Goal: Check status: Check status

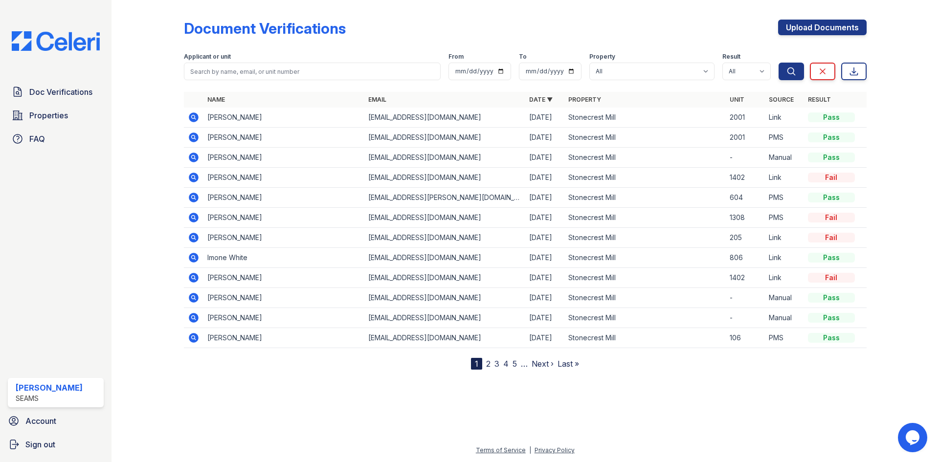
click at [192, 117] on icon at bounding box center [194, 118] width 12 height 12
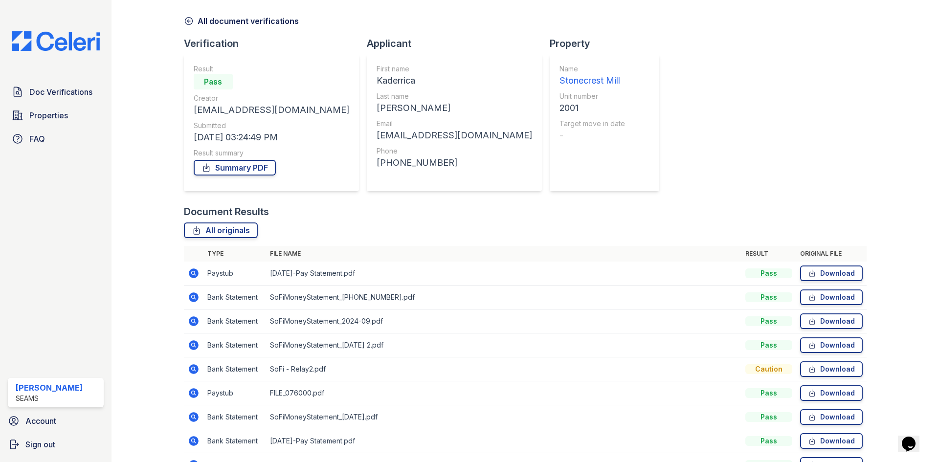
scroll to position [118, 0]
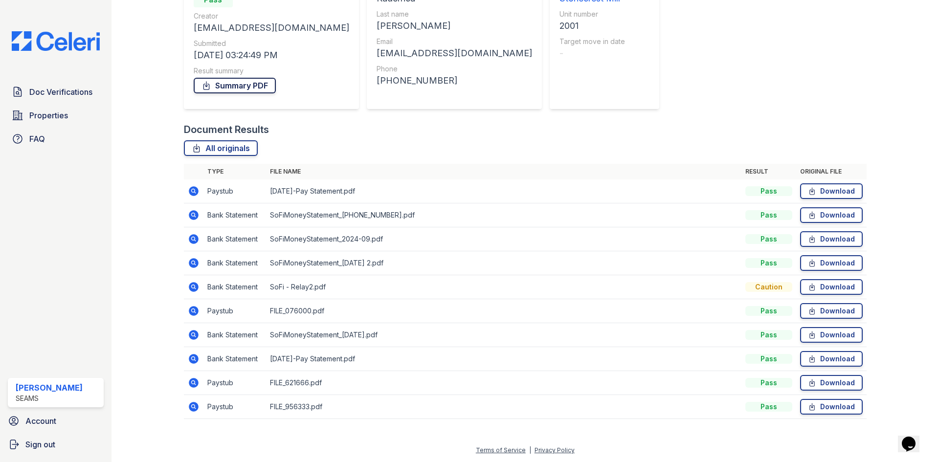
click at [236, 87] on link "Summary PDF" at bounding box center [235, 86] width 82 height 16
click at [213, 90] on link "Summary PDF" at bounding box center [235, 86] width 82 height 16
click at [194, 195] on icon at bounding box center [194, 191] width 10 height 10
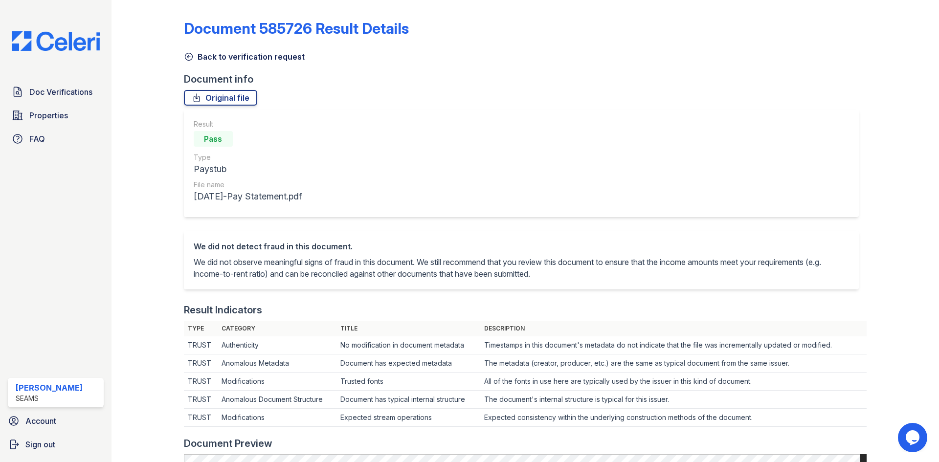
click at [208, 54] on link "Back to verification request" at bounding box center [244, 57] width 121 height 12
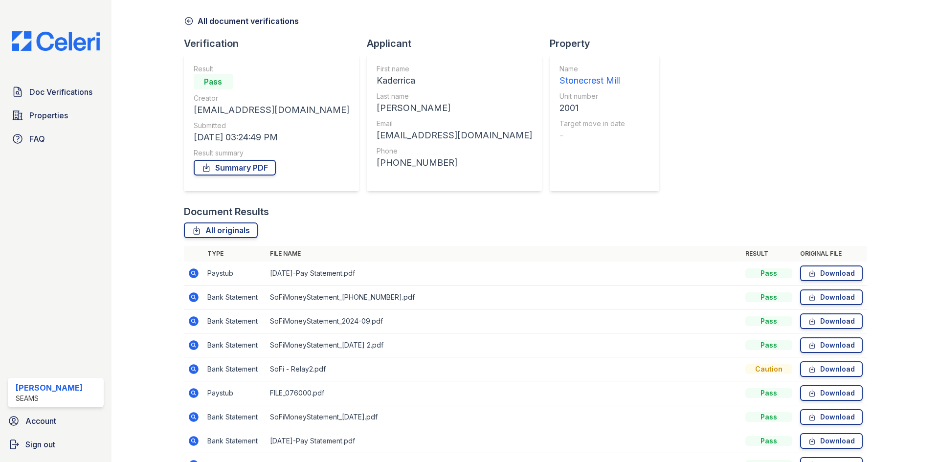
scroll to position [98, 0]
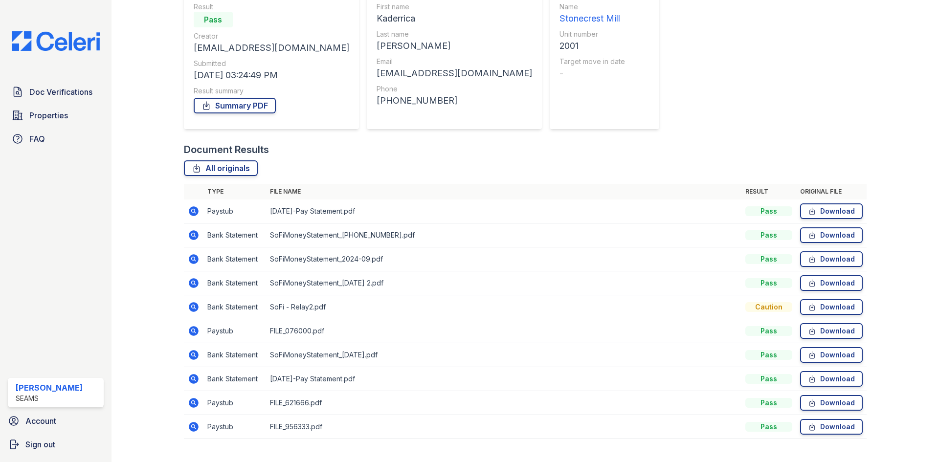
click at [197, 333] on icon at bounding box center [194, 331] width 10 height 10
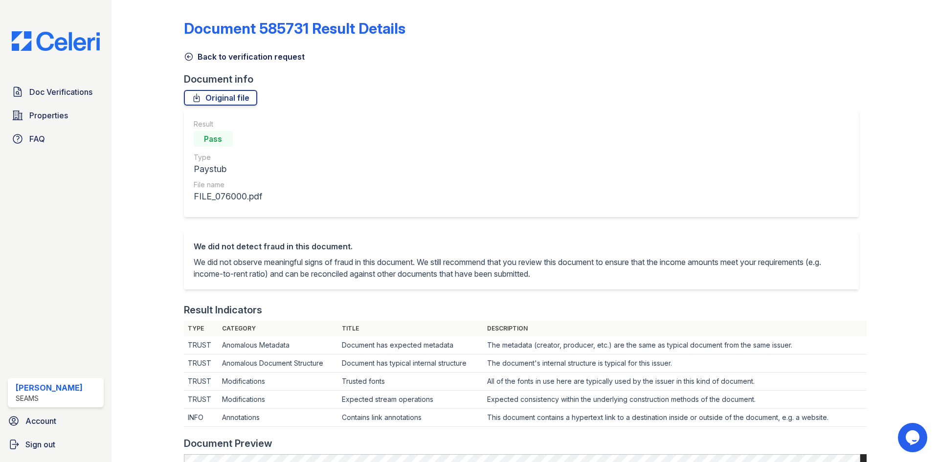
click at [189, 65] on div "Document 585731 Result Details Back to verification request Document info Origi…" at bounding box center [525, 460] width 683 height 913
click at [188, 60] on icon at bounding box center [189, 57] width 10 height 10
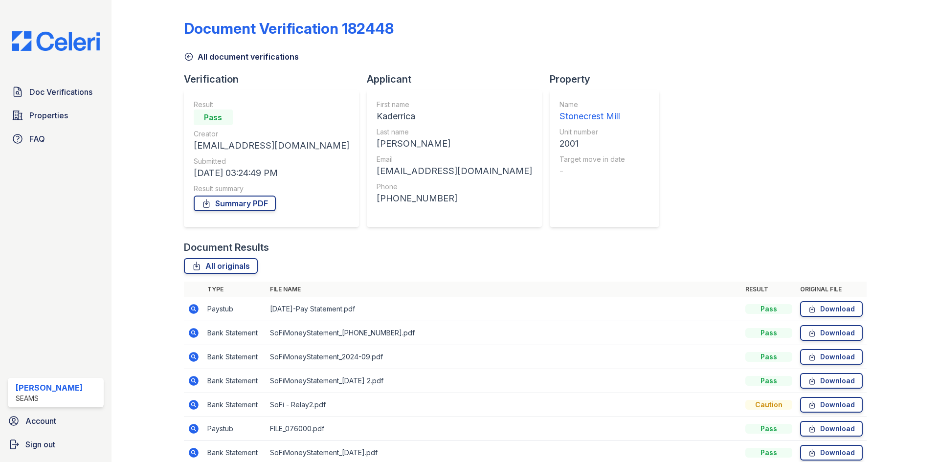
scroll to position [98, 0]
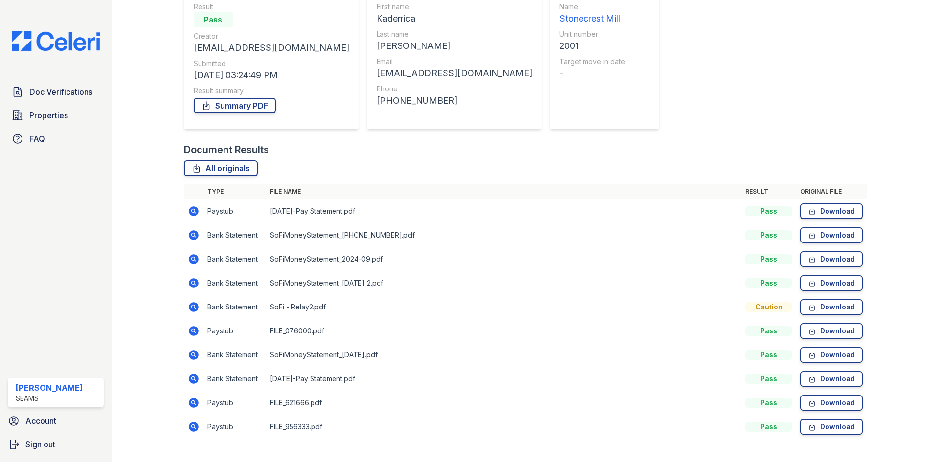
click at [192, 357] on icon at bounding box center [194, 355] width 10 height 10
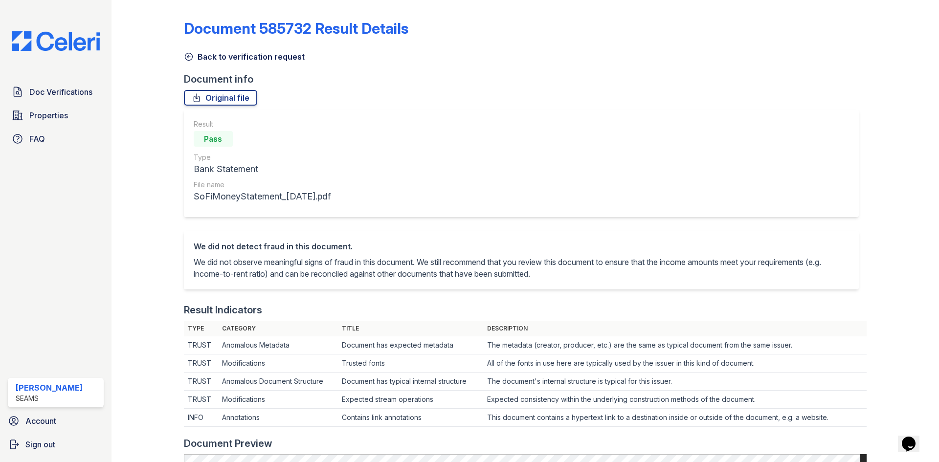
click at [193, 56] on link "Back to verification request" at bounding box center [244, 57] width 121 height 12
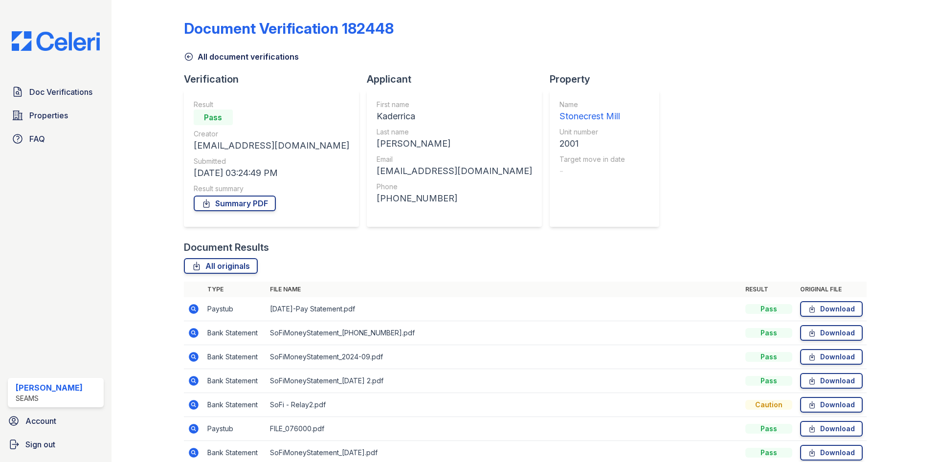
scroll to position [118, 0]
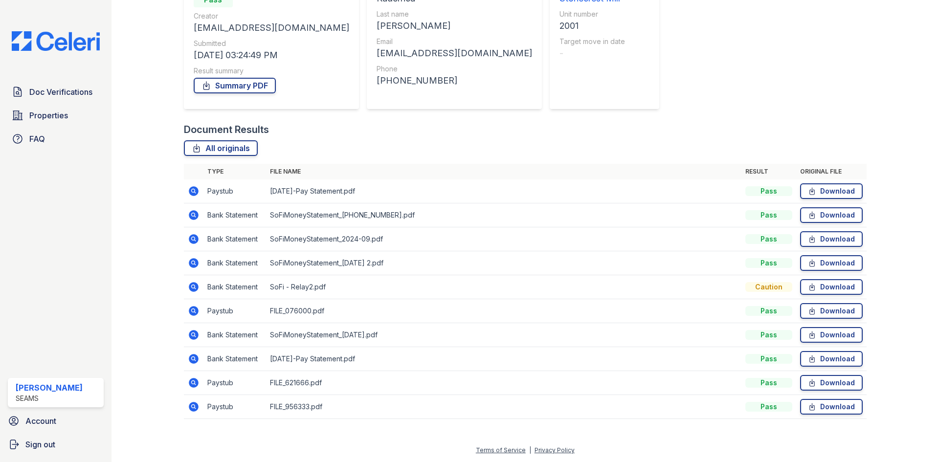
click at [196, 383] on icon at bounding box center [194, 383] width 10 height 10
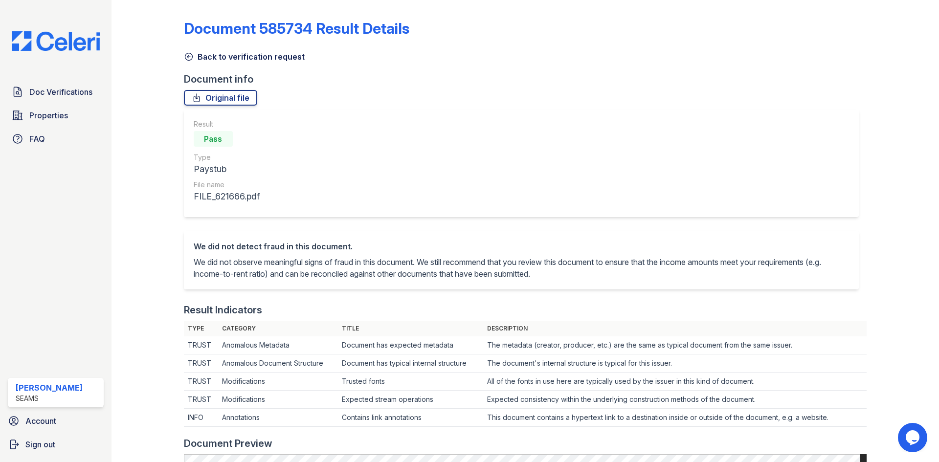
click at [222, 56] on link "Back to verification request" at bounding box center [244, 57] width 121 height 12
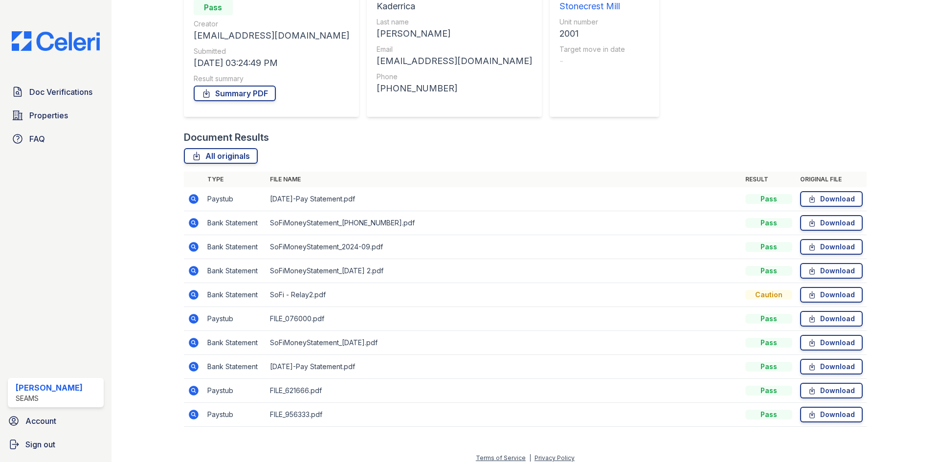
scroll to position [118, 0]
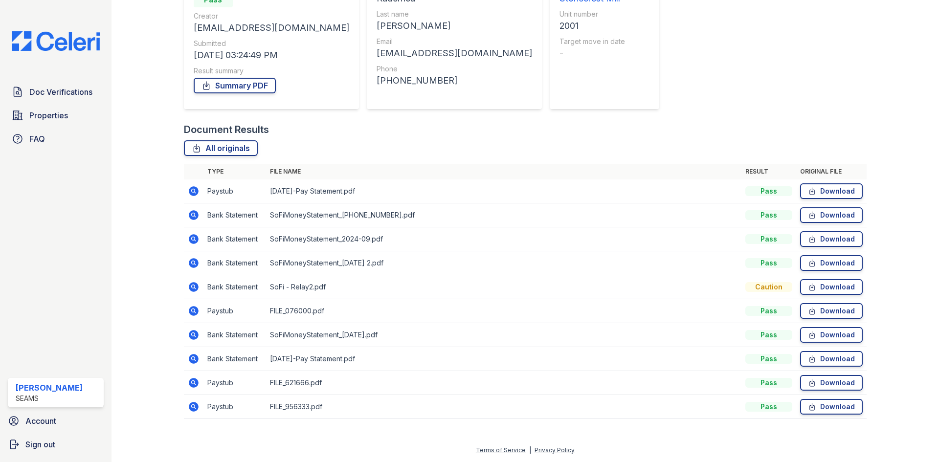
click at [193, 216] on icon at bounding box center [193, 214] width 2 height 2
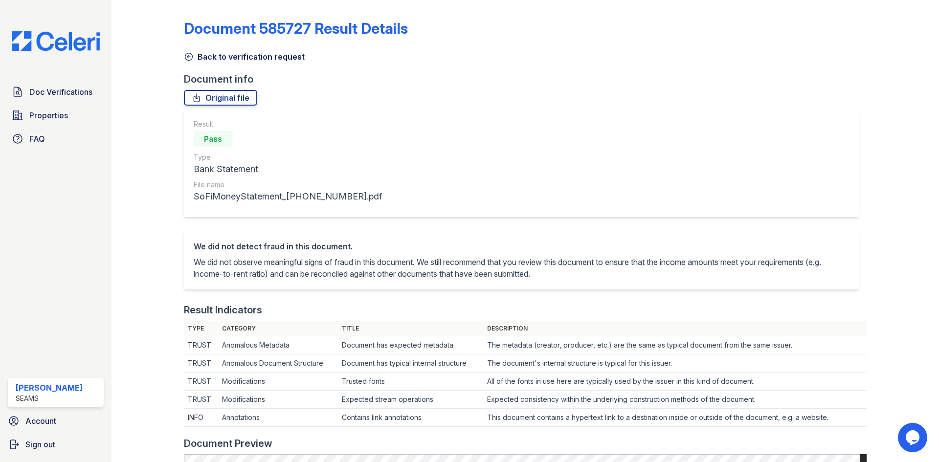
click at [248, 50] on div "Back to verification request" at bounding box center [525, 54] width 683 height 18
click at [245, 57] on link "Back to verification request" at bounding box center [244, 57] width 121 height 12
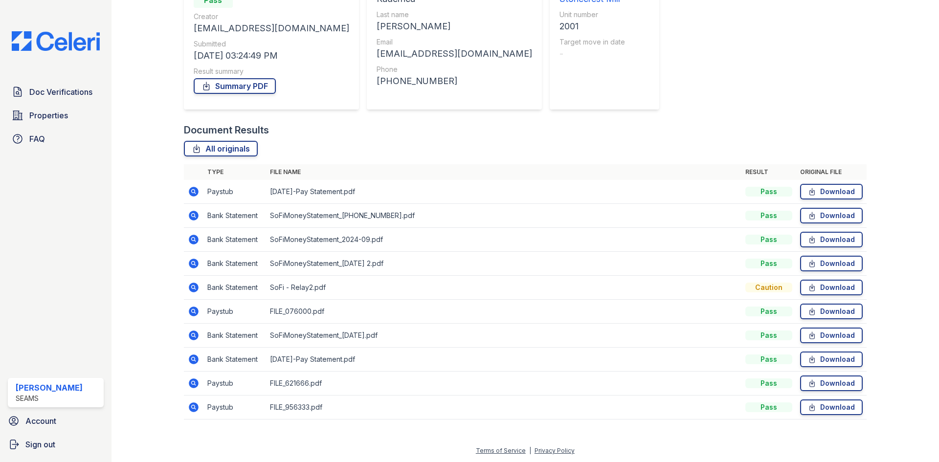
scroll to position [118, 0]
